Goal: Navigation & Orientation: Find specific page/section

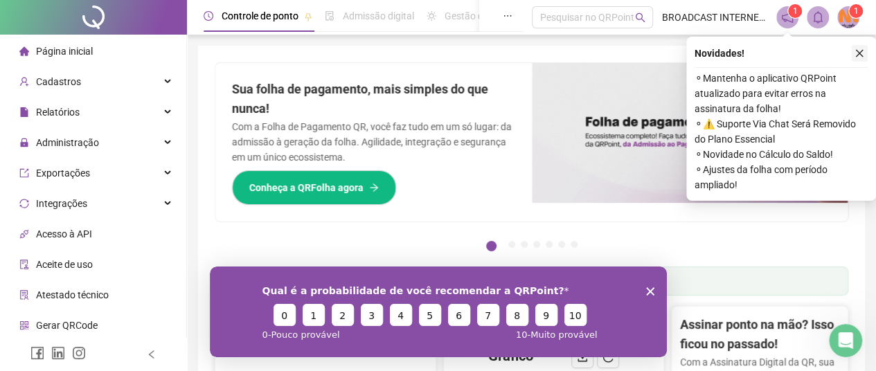
click at [860, 53] on icon "close" at bounding box center [860, 54] width 8 height 8
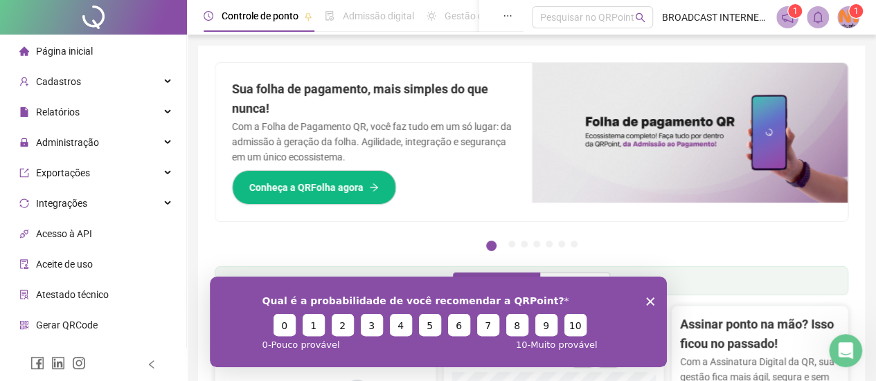
click at [646, 300] on icon "Fechar inquérito" at bounding box center [649, 301] width 8 height 8
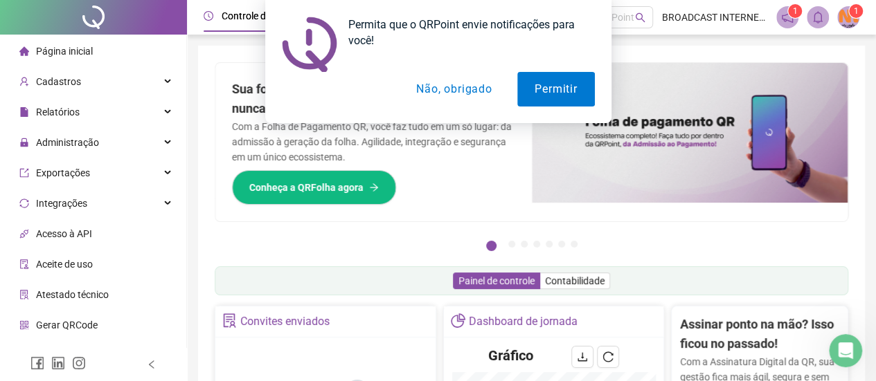
click at [475, 89] on button "Não, obrigado" at bounding box center [454, 89] width 110 height 35
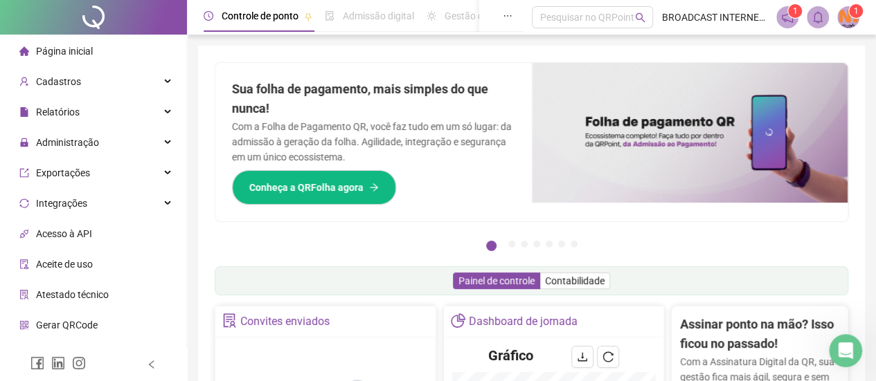
click at [844, 19] on img at bounding box center [848, 17] width 21 height 21
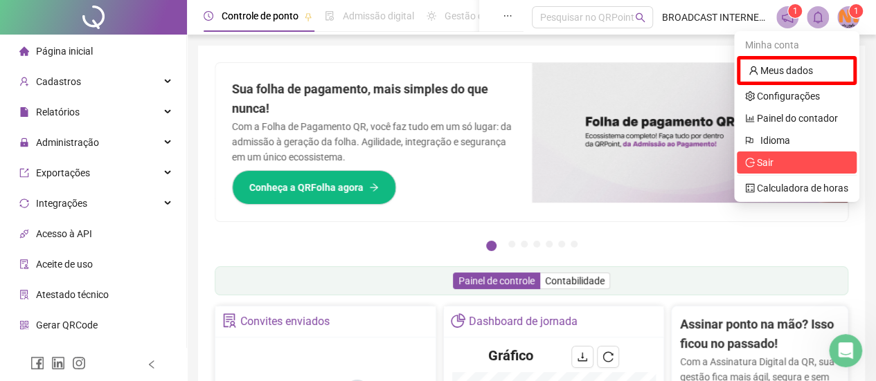
click at [763, 165] on span "Sair" at bounding box center [765, 162] width 17 height 11
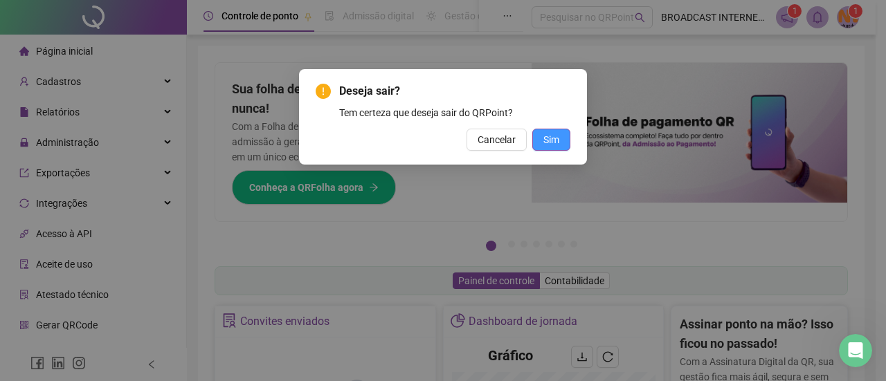
click at [555, 146] on span "Sim" at bounding box center [551, 139] width 16 height 15
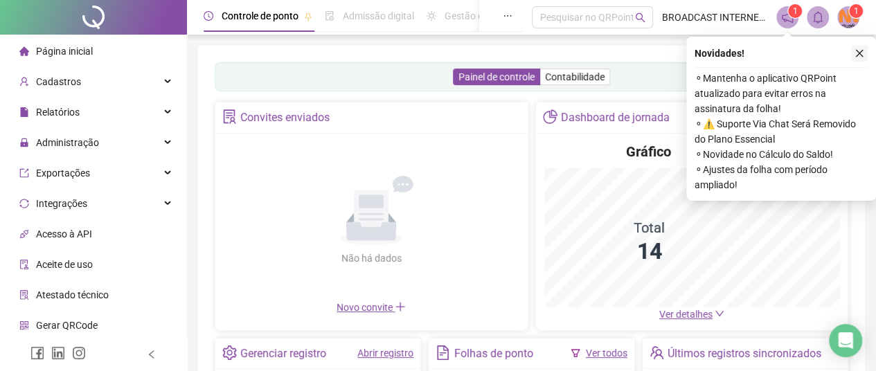
click at [860, 53] on icon "close" at bounding box center [860, 54] width 8 height 8
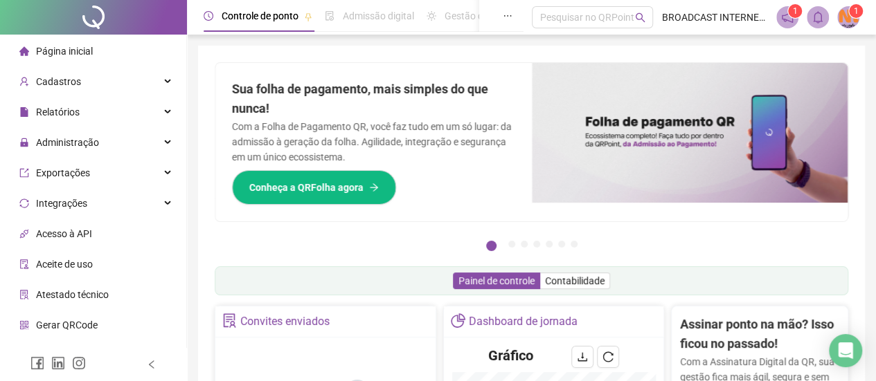
click at [787, 19] on icon "notification" at bounding box center [787, 17] width 12 height 12
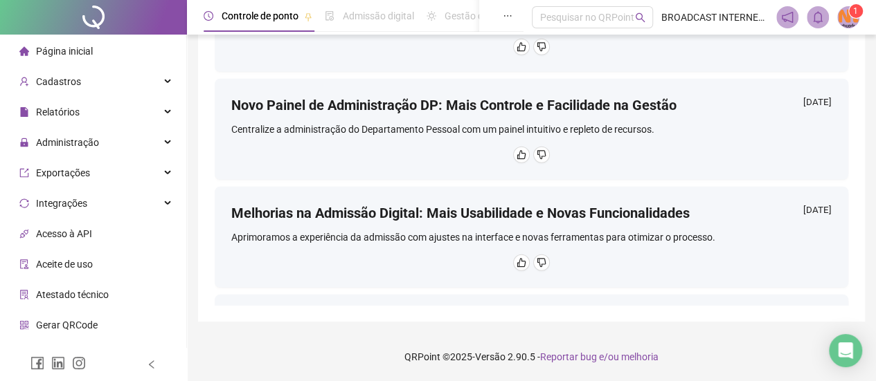
scroll to position [2162, 0]
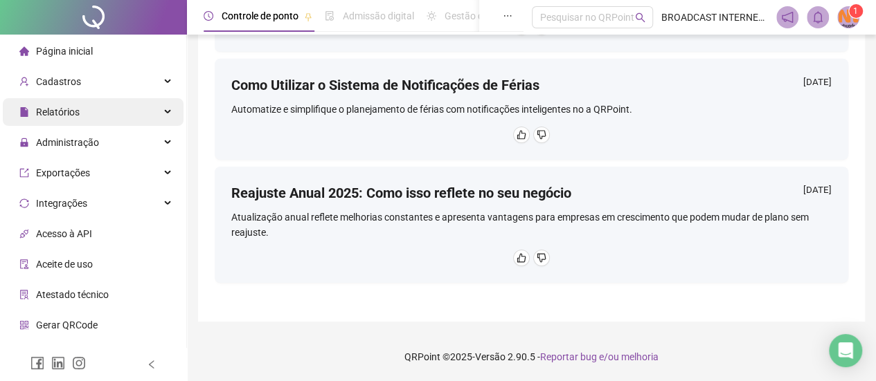
click at [160, 110] on div "Relatórios" at bounding box center [93, 112] width 181 height 28
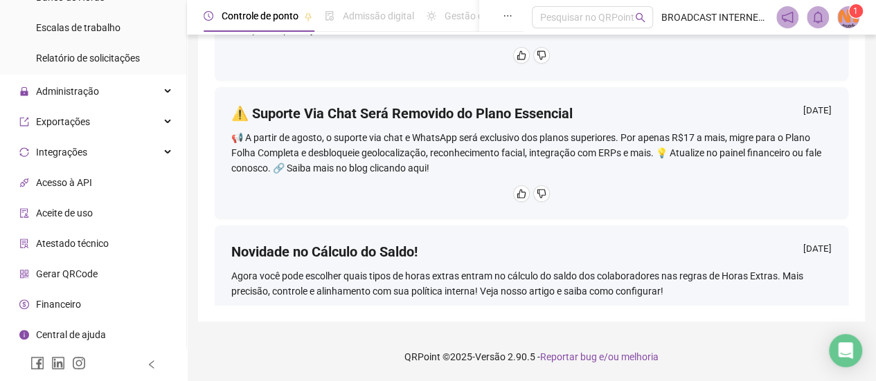
scroll to position [0, 0]
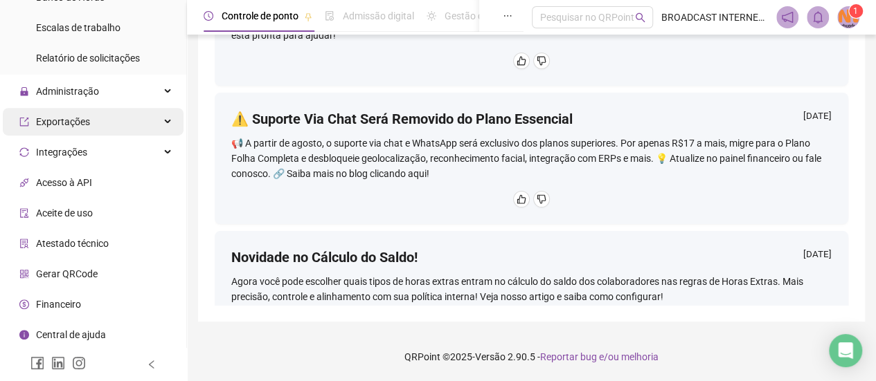
click at [57, 123] on span "Exportações" at bounding box center [63, 121] width 54 height 11
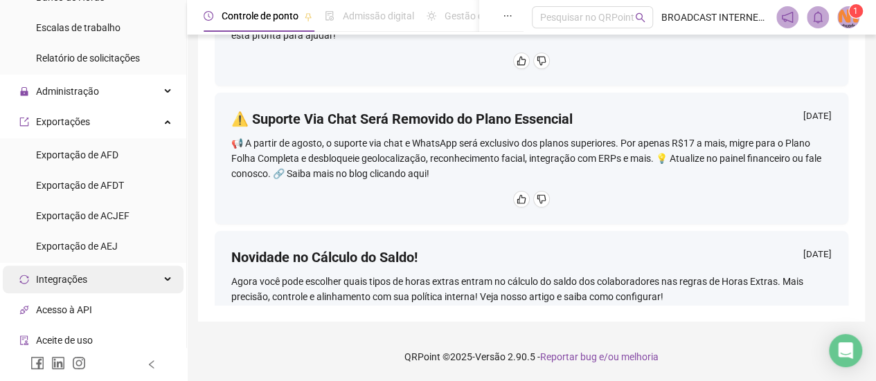
click at [59, 284] on span "Integrações" at bounding box center [61, 279] width 51 height 11
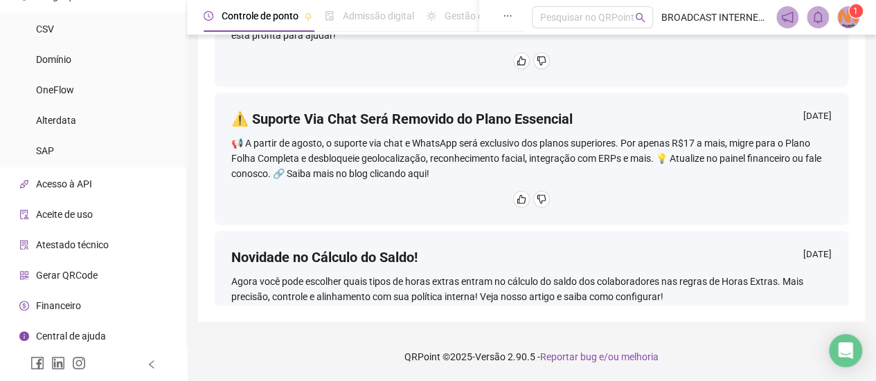
scroll to position [616, 0]
click at [69, 187] on span "Acesso à API" at bounding box center [64, 182] width 56 height 11
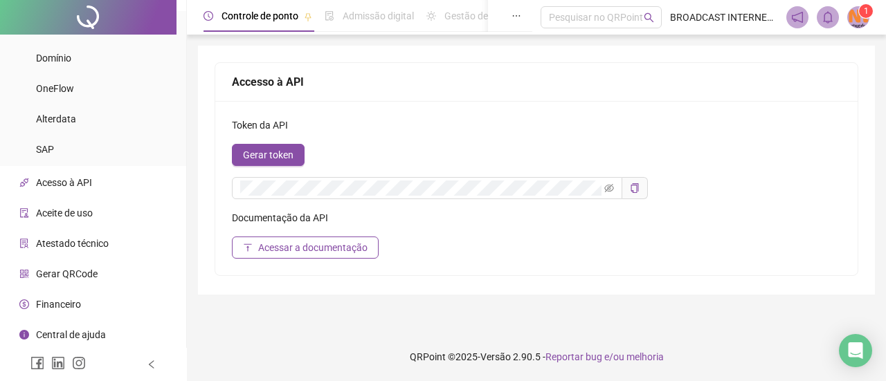
click at [62, 217] on span "Aceite de uso" at bounding box center [64, 213] width 57 height 11
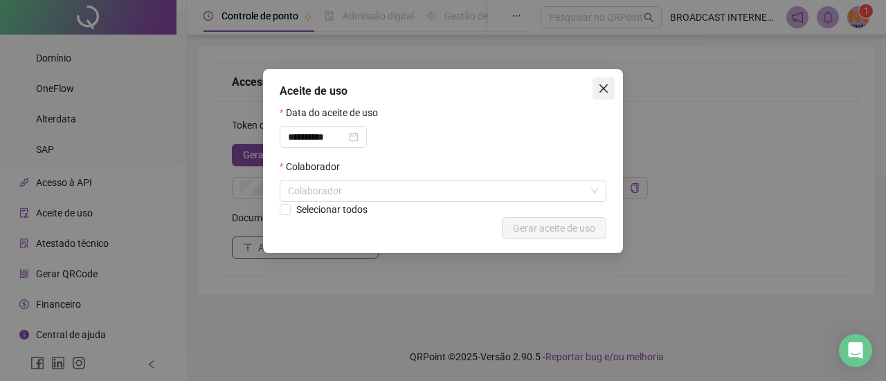
click at [608, 97] on button "Close" at bounding box center [604, 89] width 22 height 22
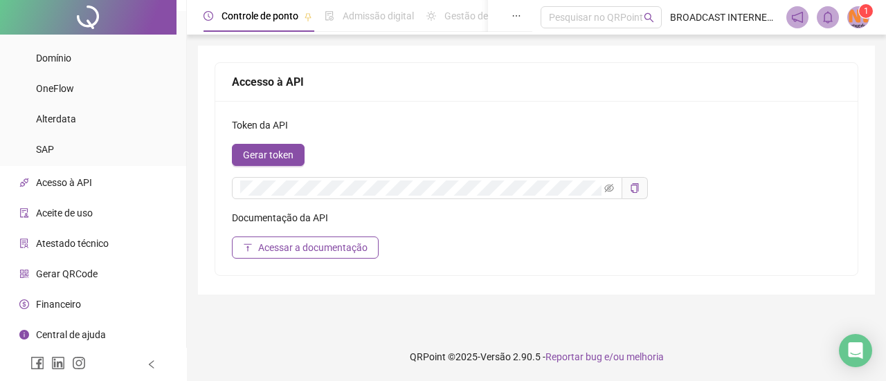
click at [57, 273] on span "Gerar QRCode" at bounding box center [67, 274] width 62 height 11
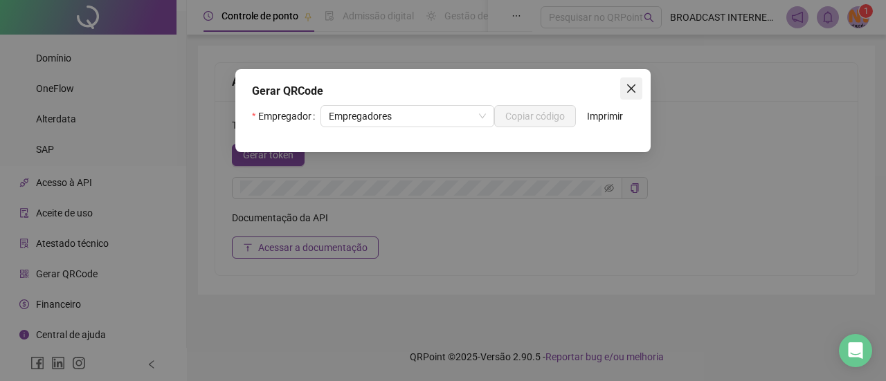
click at [624, 89] on span "Close" at bounding box center [631, 88] width 22 height 11
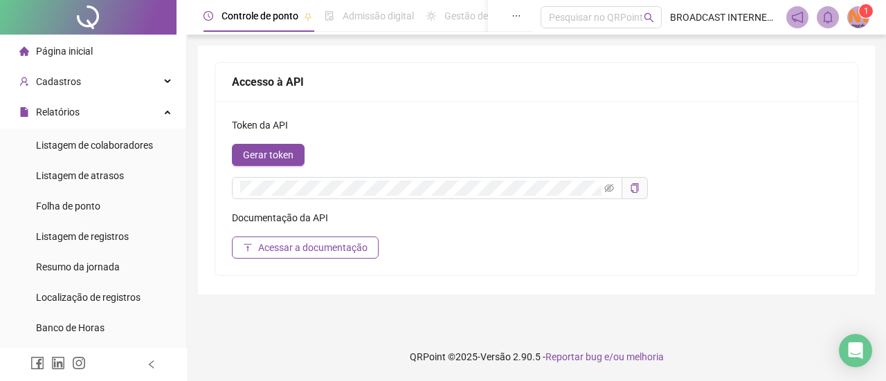
click at [91, 51] on li "Página inicial" at bounding box center [93, 51] width 181 height 28
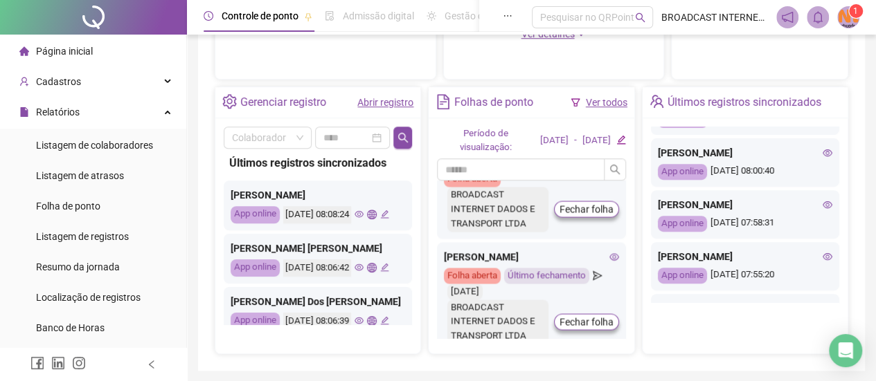
scroll to position [340, 0]
